Goal: Transaction & Acquisition: Purchase product/service

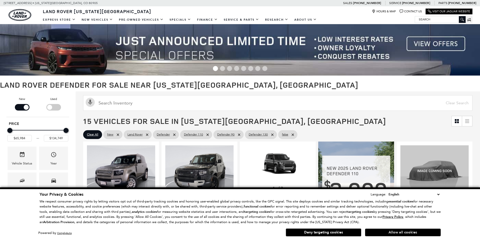
click at [382, 229] on button "Allow all cookies" at bounding box center [403, 233] width 76 height 8
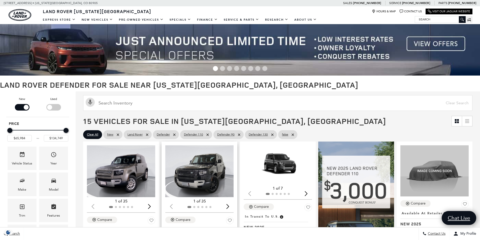
scroll to position [126, 0]
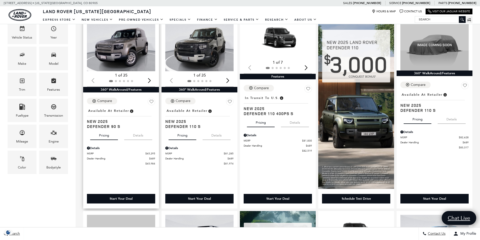
click at [116, 69] on img "1 / 2" at bounding box center [121, 45] width 69 height 52
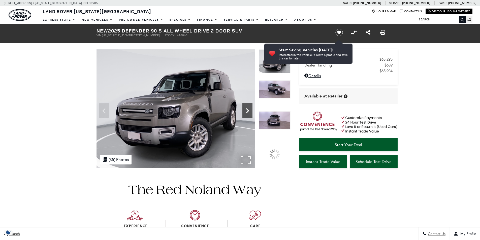
click at [250, 112] on icon "Next" at bounding box center [247, 111] width 10 height 10
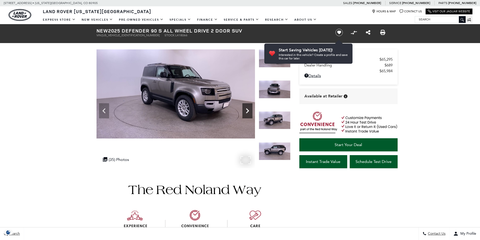
click at [250, 112] on icon "Next" at bounding box center [247, 111] width 10 height 10
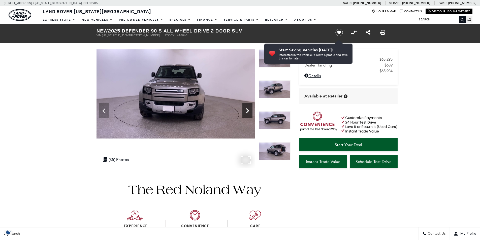
click at [249, 112] on icon "Next" at bounding box center [247, 111] width 10 height 10
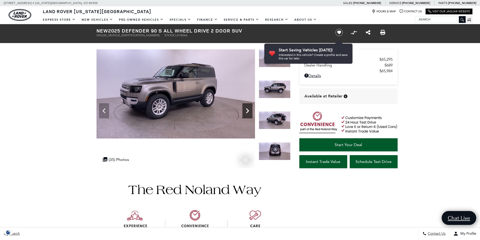
click at [249, 112] on icon "Next" at bounding box center [247, 111] width 10 height 10
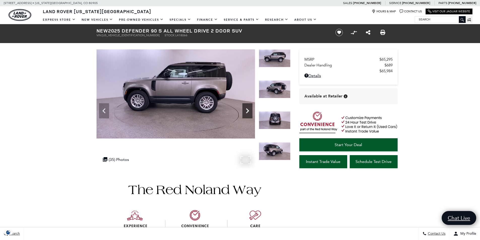
click at [249, 112] on icon "Next" at bounding box center [247, 111] width 10 height 10
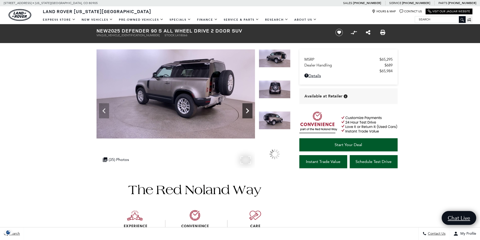
click at [249, 112] on icon "Next" at bounding box center [247, 111] width 10 height 10
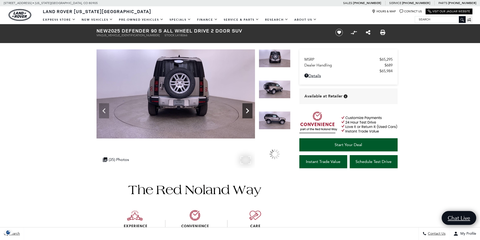
click at [249, 112] on icon "Next" at bounding box center [247, 111] width 10 height 10
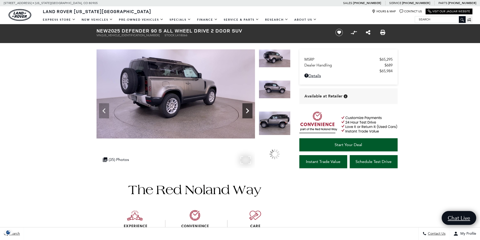
click at [249, 112] on icon "Next" at bounding box center [247, 111] width 10 height 10
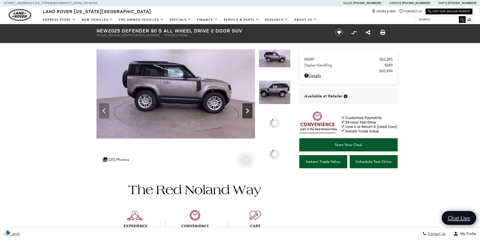
click at [249, 112] on icon "Next" at bounding box center [247, 111] width 10 height 10
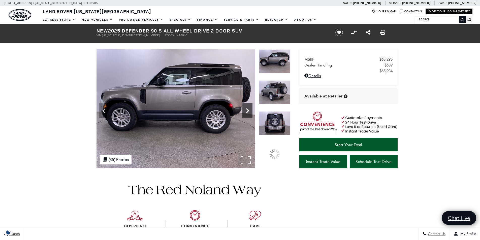
click at [249, 112] on icon "Next" at bounding box center [247, 111] width 10 height 10
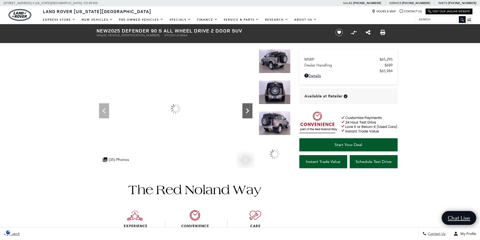
click at [249, 112] on icon "Next" at bounding box center [247, 111] width 10 height 10
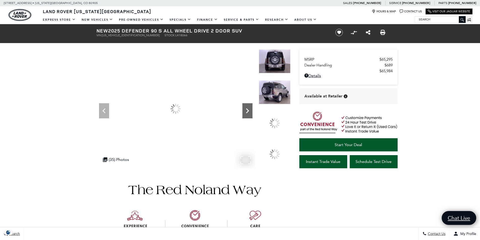
click at [249, 112] on icon "Next" at bounding box center [247, 111] width 10 height 10
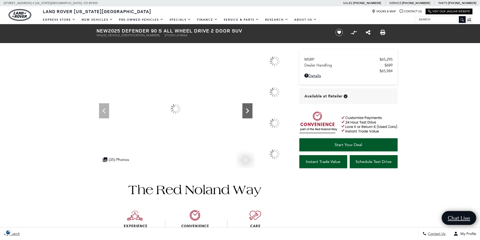
click at [249, 112] on icon "Next" at bounding box center [247, 111] width 10 height 10
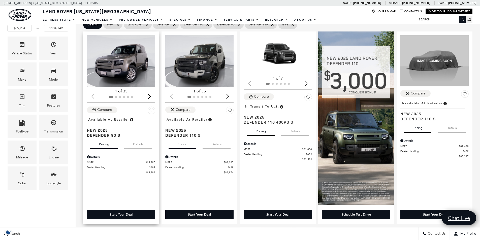
scroll to position [126, 0]
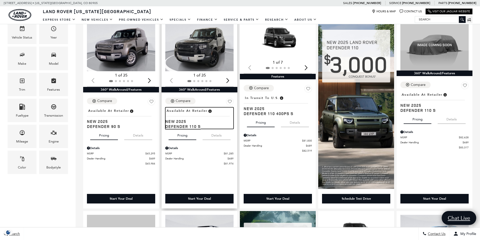
click at [191, 124] on span "Defender 110 S" at bounding box center [197, 126] width 65 height 5
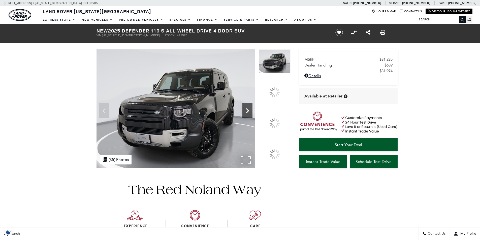
click at [249, 111] on icon "Next" at bounding box center [247, 111] width 10 height 10
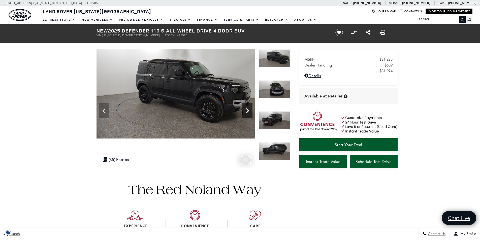
click at [249, 111] on icon "Next" at bounding box center [247, 110] width 3 height 5
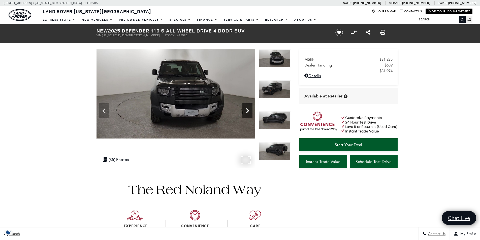
click at [249, 111] on icon "Next" at bounding box center [247, 110] width 3 height 5
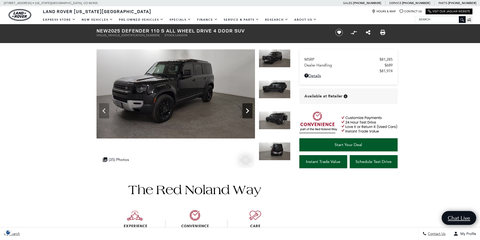
click at [249, 111] on icon "Next" at bounding box center [247, 110] width 3 height 5
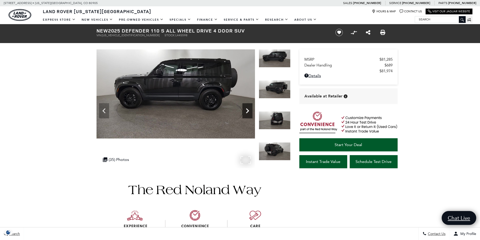
click at [249, 111] on icon "Next" at bounding box center [247, 110] width 3 height 5
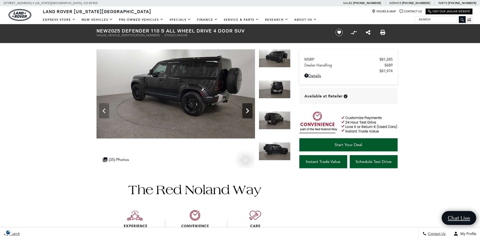
click at [249, 111] on icon "Next" at bounding box center [247, 110] width 3 height 5
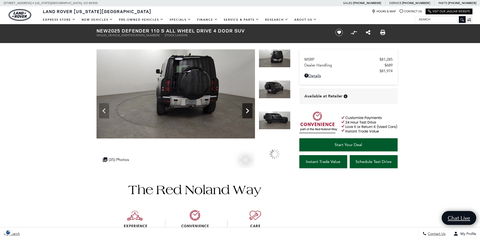
click at [249, 111] on icon "Next" at bounding box center [247, 110] width 3 height 5
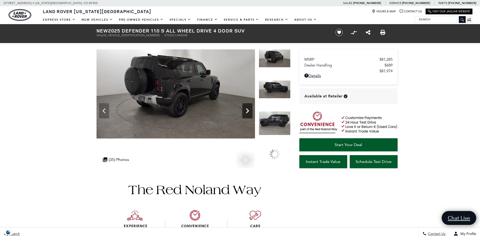
click at [249, 111] on icon "Next" at bounding box center [247, 110] width 3 height 5
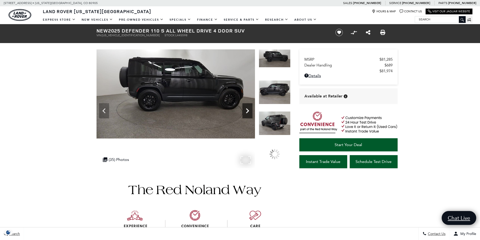
click at [249, 111] on icon "Next" at bounding box center [247, 110] width 3 height 5
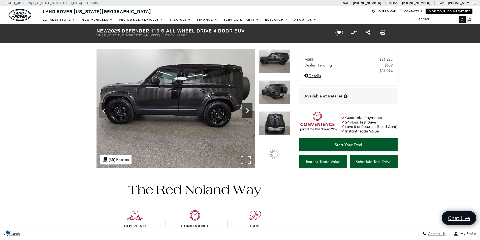
click at [249, 111] on icon "Next" at bounding box center [247, 110] width 3 height 5
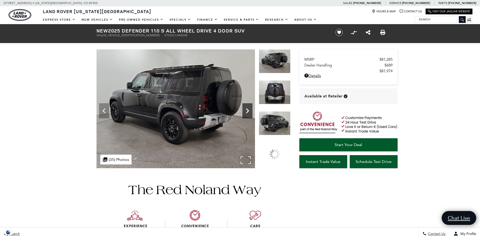
click at [249, 111] on icon "Next" at bounding box center [247, 110] width 3 height 5
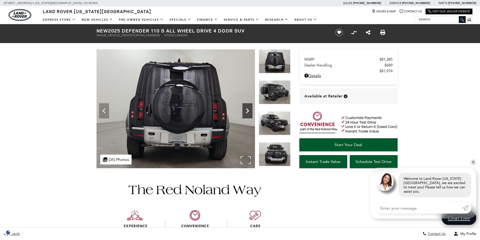
click at [249, 111] on icon "Next" at bounding box center [247, 110] width 3 height 5
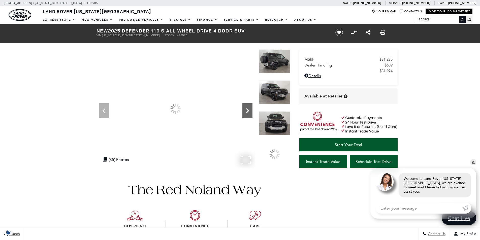
click at [249, 111] on icon "Next" at bounding box center [247, 110] width 3 height 5
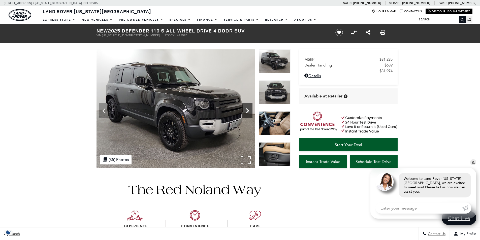
click at [249, 111] on icon "Next" at bounding box center [247, 111] width 10 height 10
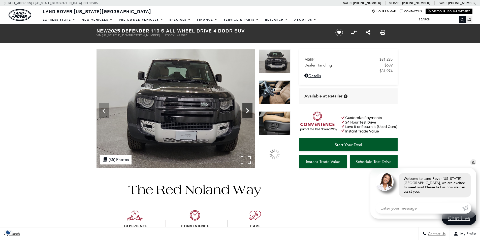
click at [249, 111] on icon "Next" at bounding box center [247, 111] width 10 height 10
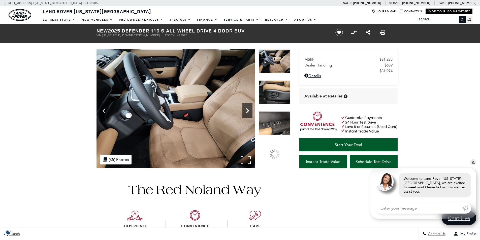
click at [249, 111] on icon "Next" at bounding box center [247, 111] width 10 height 10
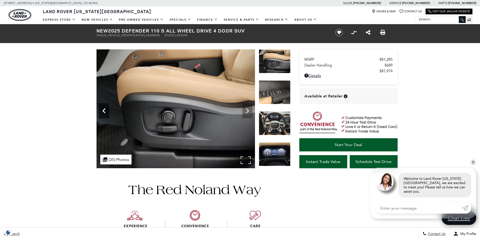
click at [100, 113] on icon "Previous" at bounding box center [104, 111] width 10 height 10
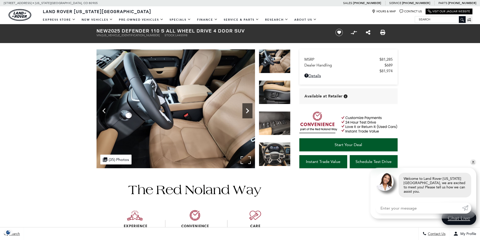
click at [247, 112] on icon "Next" at bounding box center [247, 110] width 3 height 5
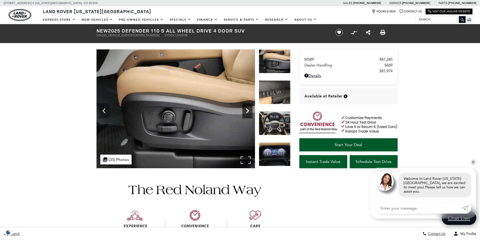
click at [247, 112] on icon "Next" at bounding box center [247, 110] width 3 height 5
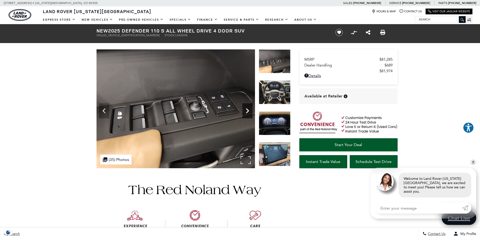
click at [247, 112] on icon "Next" at bounding box center [247, 110] width 3 height 5
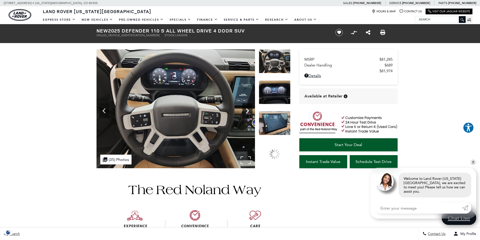
click at [247, 112] on icon "Next" at bounding box center [247, 110] width 3 height 5
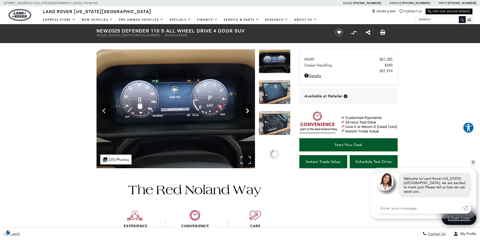
click at [247, 112] on icon "Next" at bounding box center [247, 110] width 3 height 5
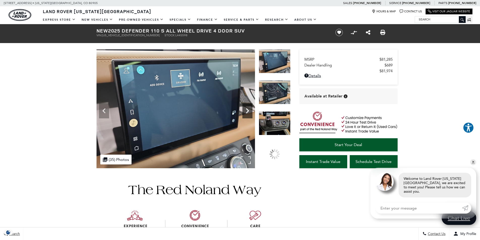
click at [247, 112] on icon "Next" at bounding box center [247, 110] width 3 height 5
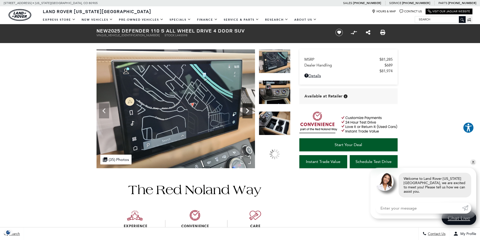
click at [247, 112] on icon "Next" at bounding box center [247, 110] width 3 height 5
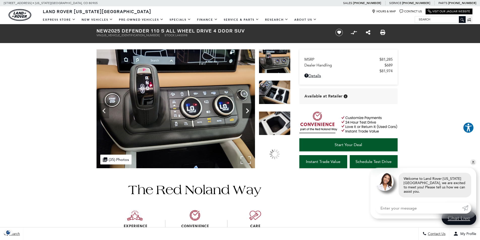
click at [247, 112] on icon "Next" at bounding box center [247, 110] width 3 height 5
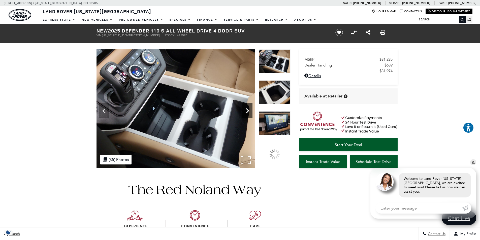
click at [247, 112] on icon "Next" at bounding box center [247, 110] width 3 height 5
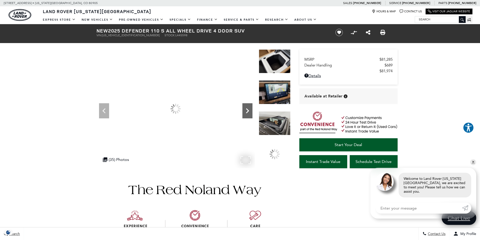
click at [247, 112] on icon "Next" at bounding box center [247, 110] width 3 height 5
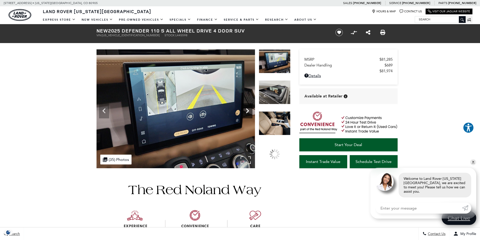
click at [247, 112] on icon "Next" at bounding box center [247, 110] width 3 height 5
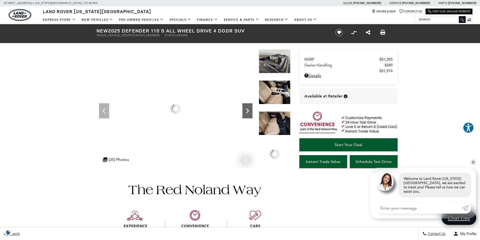
click at [247, 112] on icon "Next" at bounding box center [247, 110] width 3 height 5
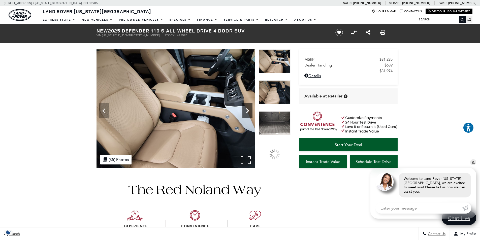
click at [247, 112] on icon "Next" at bounding box center [247, 110] width 3 height 5
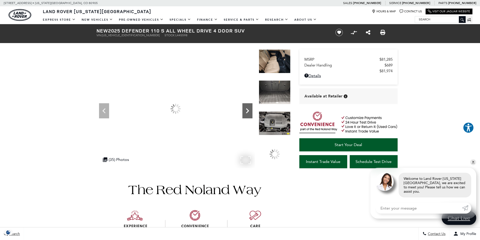
click at [247, 112] on icon "Next" at bounding box center [247, 110] width 3 height 5
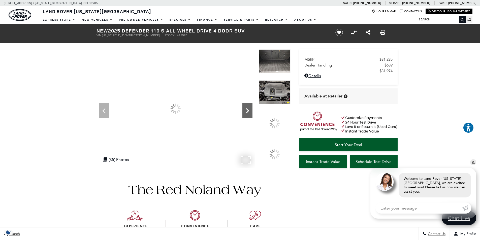
click at [247, 112] on icon "Next" at bounding box center [247, 110] width 3 height 5
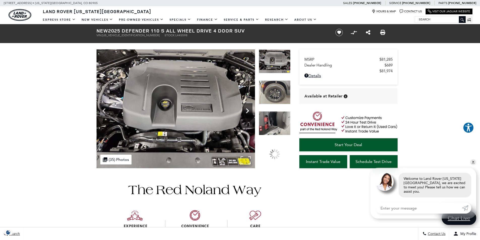
click at [247, 112] on icon "Next" at bounding box center [247, 110] width 3 height 5
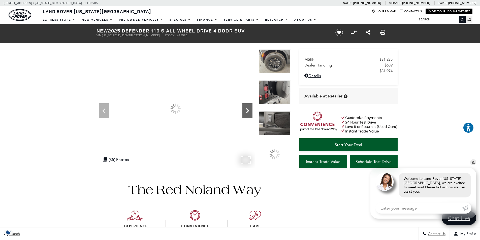
click at [247, 112] on icon "Next" at bounding box center [247, 110] width 3 height 5
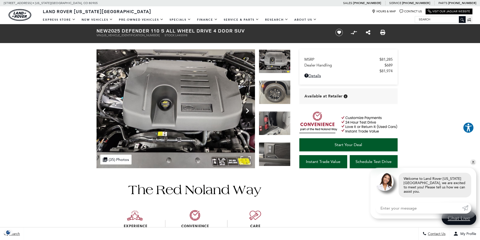
click at [247, 112] on icon "Next" at bounding box center [247, 110] width 3 height 5
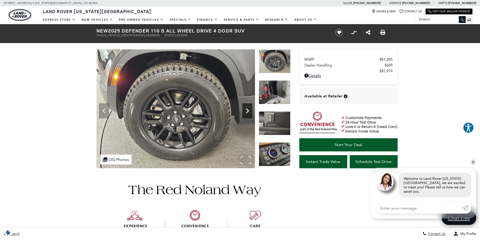
click at [247, 112] on icon "Next" at bounding box center [247, 110] width 3 height 5
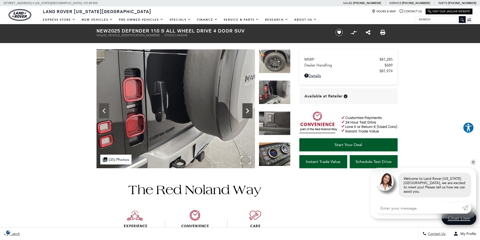
click at [247, 112] on icon "Next" at bounding box center [247, 110] width 3 height 5
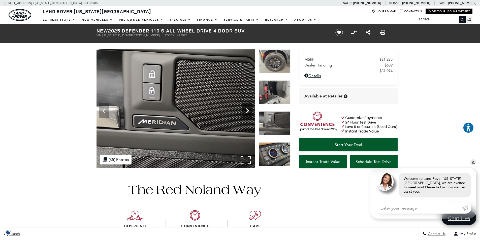
click at [247, 112] on icon "Next" at bounding box center [247, 110] width 3 height 5
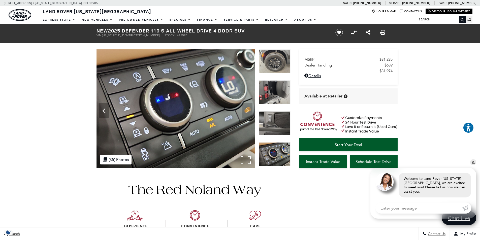
click at [247, 112] on img at bounding box center [176, 108] width 159 height 119
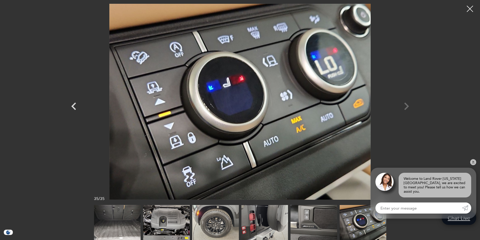
scroll to position [50, 0]
click at [428, 133] on div at bounding box center [240, 120] width 480 height 240
click at [475, 165] on link "✕" at bounding box center [473, 162] width 6 height 6
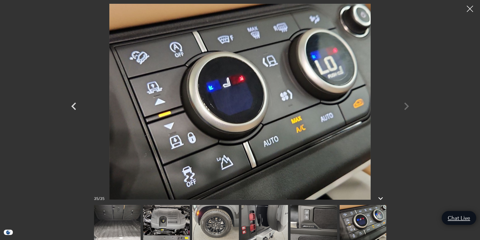
scroll to position [428, 0]
click at [471, 8] on div at bounding box center [470, 9] width 13 height 13
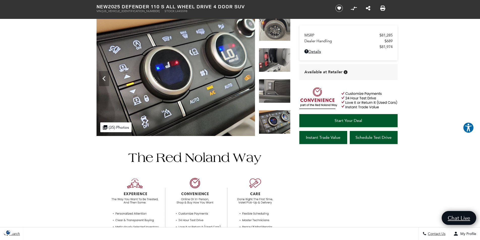
scroll to position [0, 0]
